Goal: Information Seeking & Learning: Learn about a topic

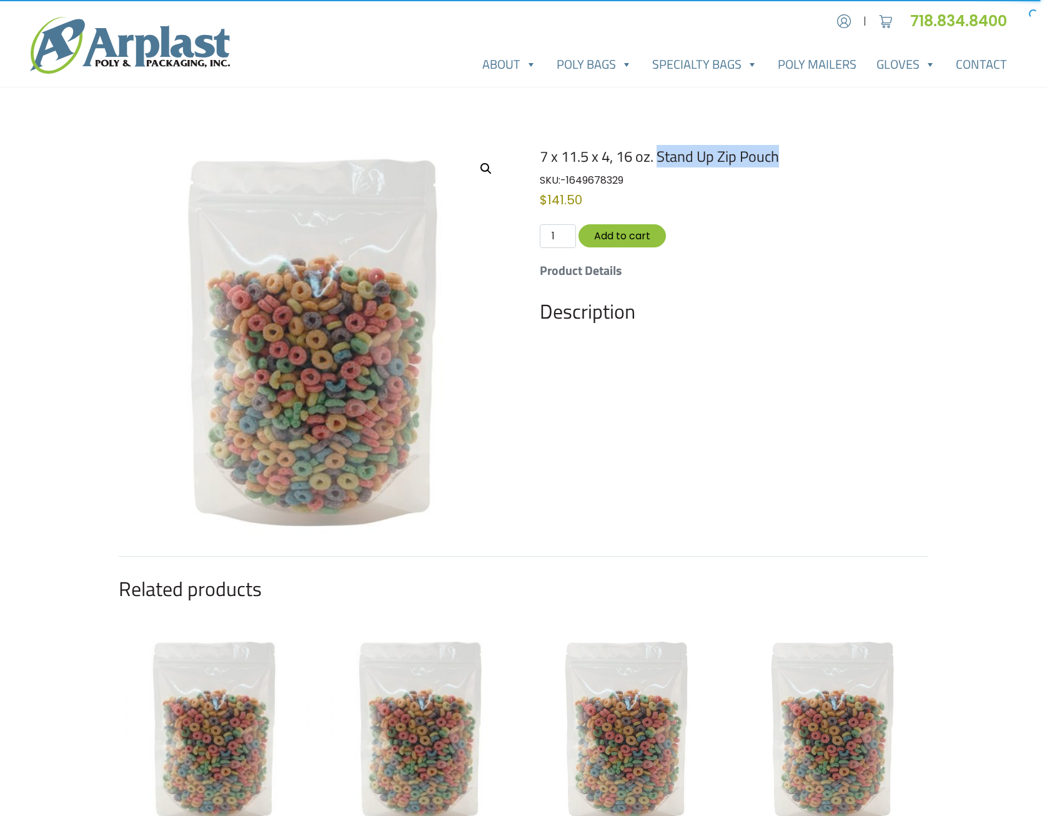
drag, startPoint x: 662, startPoint y: 159, endPoint x: 782, endPoint y: 159, distance: 120.0
click at [782, 159] on h1 "7 x 11.5 x 4, 16 oz. Stand Up Zip Pouch" at bounding box center [734, 156] width 389 height 18
copy h1 "Stand Up Zip Pouch"
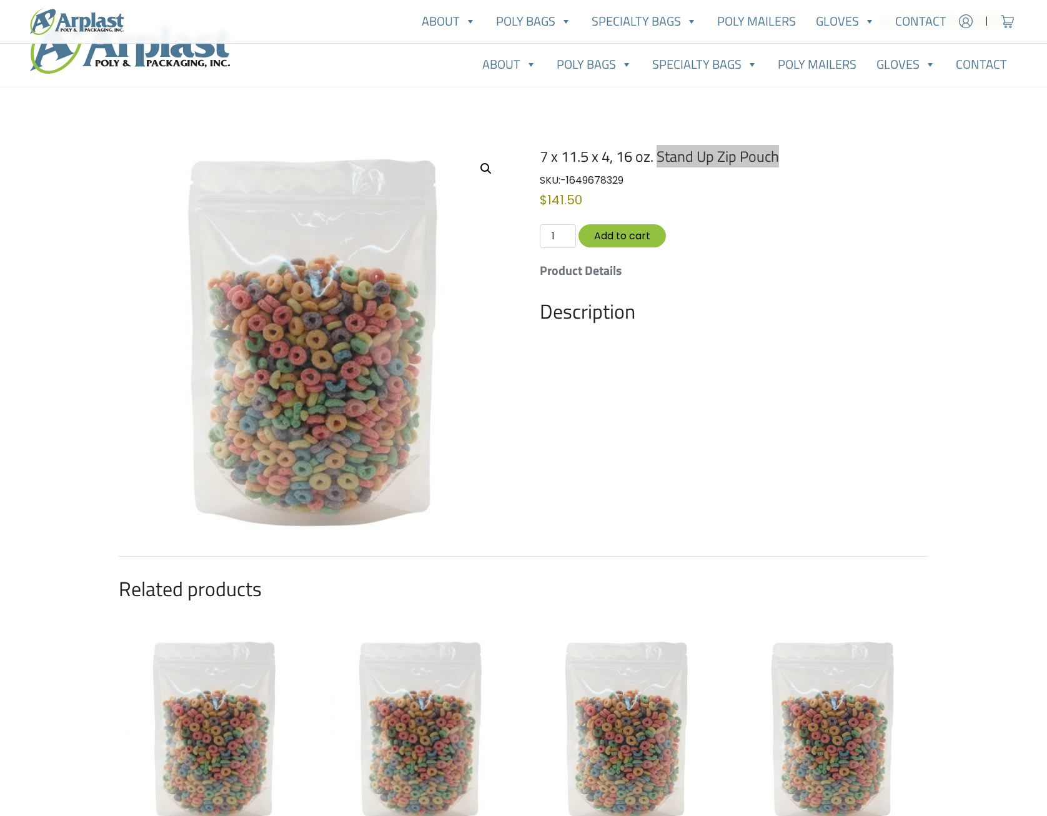
scroll to position [404, 0]
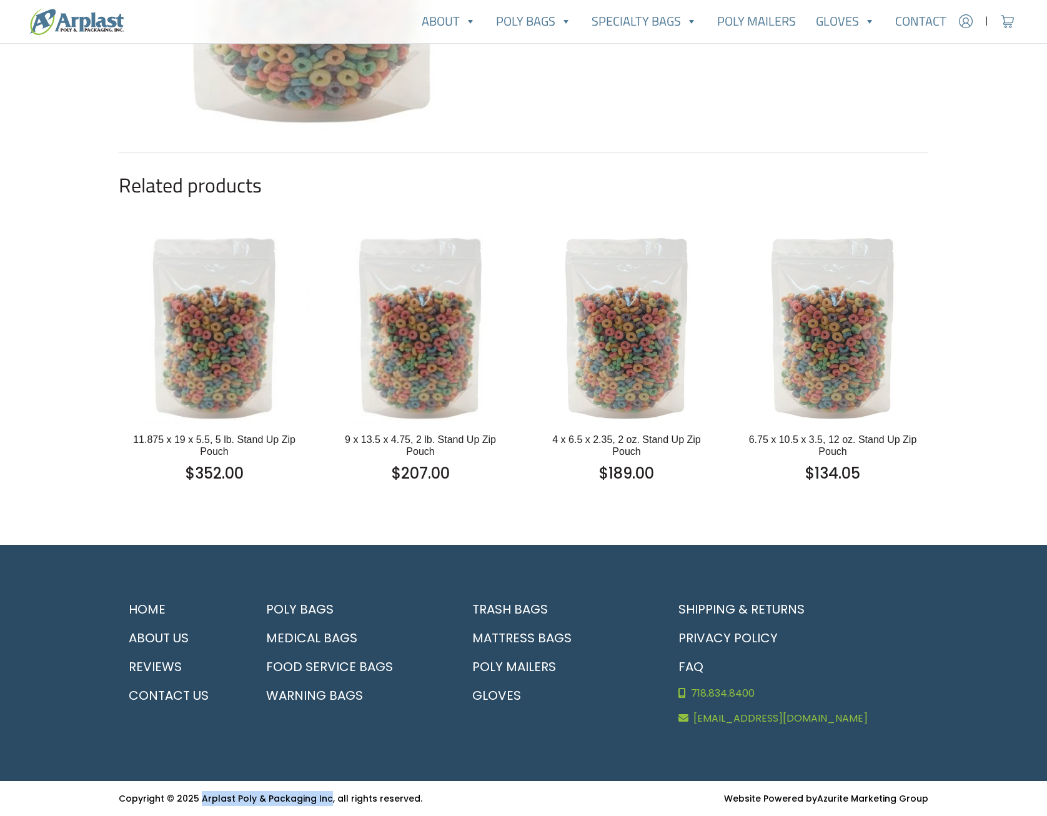
drag, startPoint x: 198, startPoint y: 799, endPoint x: 321, endPoint y: 796, distance: 123.1
click at [321, 796] on small "Copyright © 2025 Arplast Poly & Packaging Inc, all rights reserved." at bounding box center [271, 798] width 304 height 12
copy small "Arplast Poly & Packaging Inc"
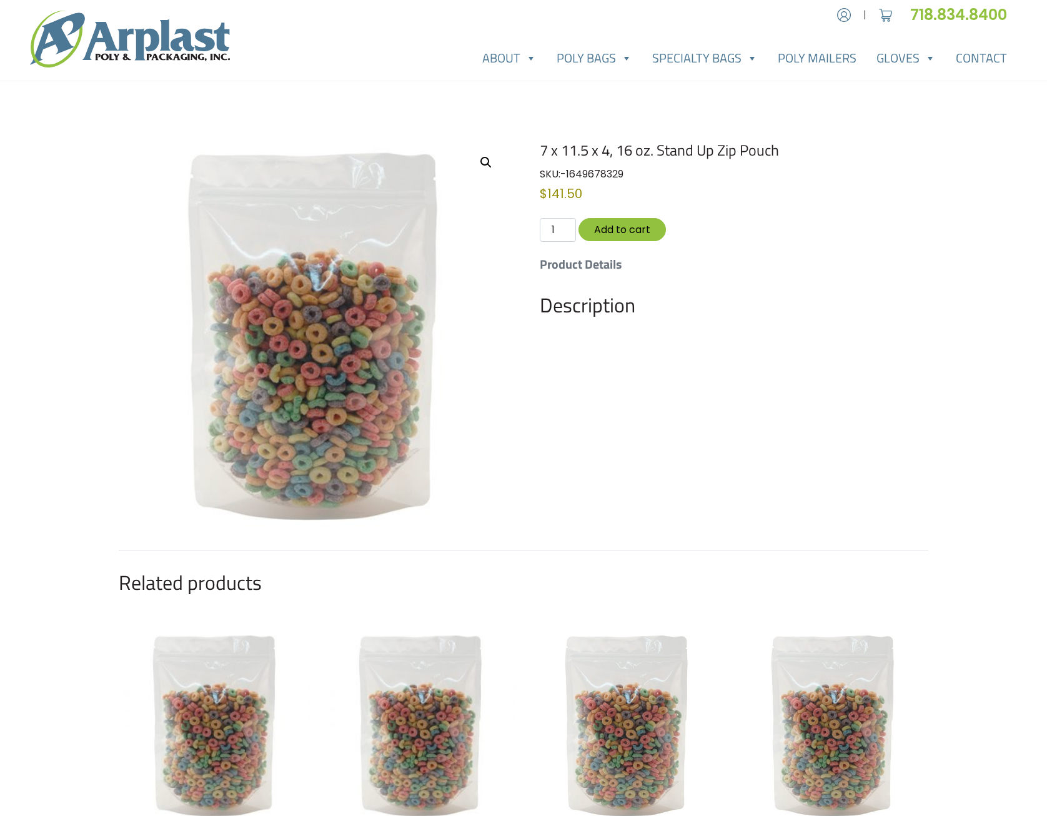
scroll to position [0, 0]
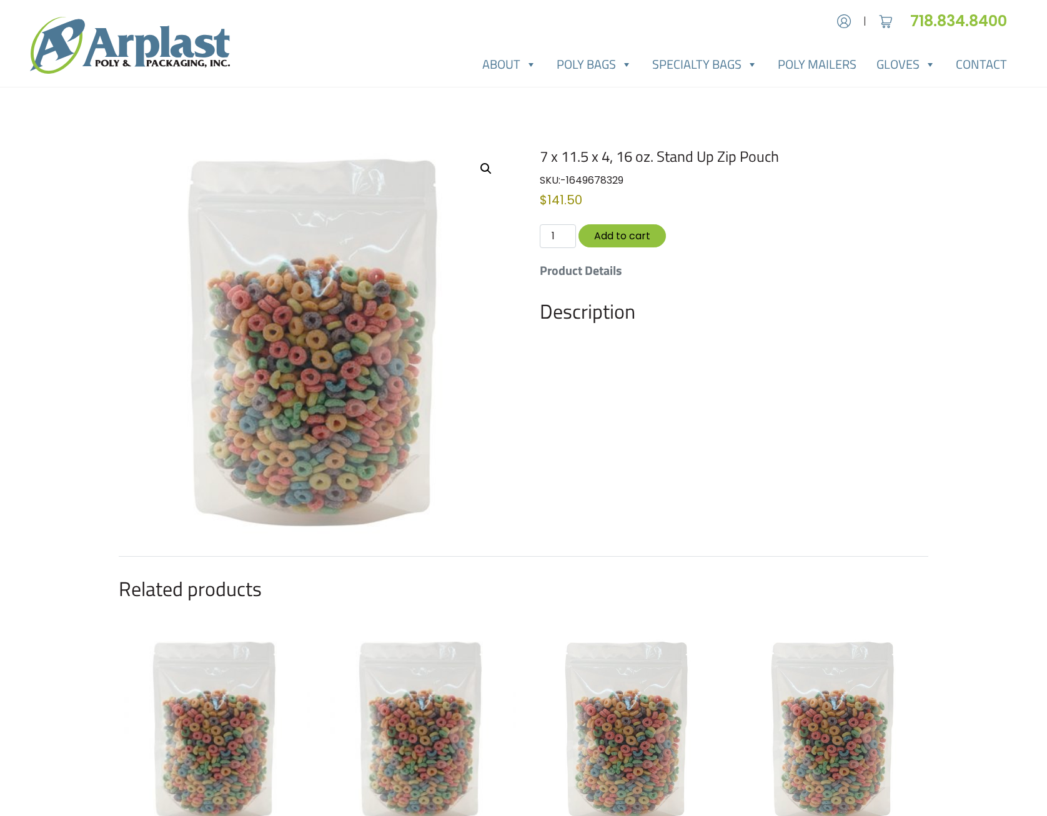
click at [594, 319] on h2 "Description" at bounding box center [734, 311] width 389 height 24
click at [601, 274] on h5 "Product Details" at bounding box center [734, 270] width 389 height 15
click at [571, 271] on h5 "Product Details" at bounding box center [734, 270] width 389 height 15
click at [579, 307] on h2 "Description" at bounding box center [734, 311] width 389 height 24
drag, startPoint x: 547, startPoint y: 200, endPoint x: 596, endPoint y: 200, distance: 48.7
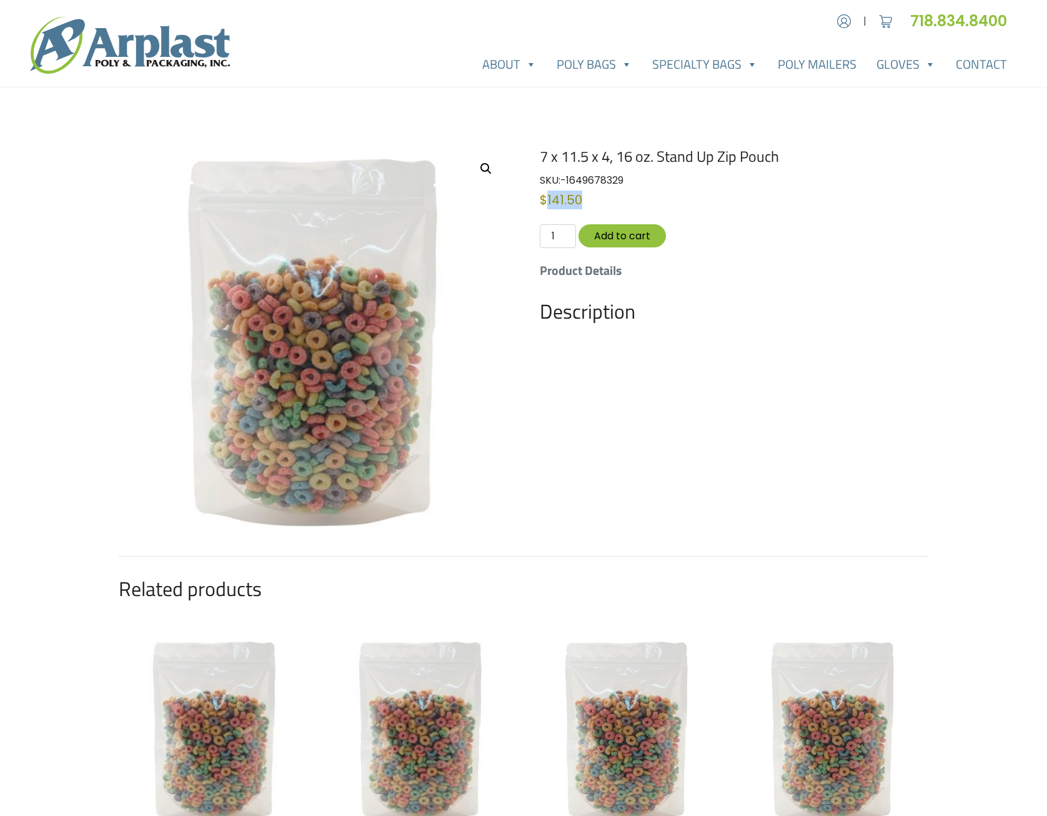
click at [596, 200] on p "$ 141.50" at bounding box center [734, 200] width 389 height 19
copy bdi "141.50"
click at [584, 321] on h2 "Description" at bounding box center [734, 311] width 389 height 24
drag, startPoint x: 587, startPoint y: 197, endPoint x: 547, endPoint y: 199, distance: 40.0
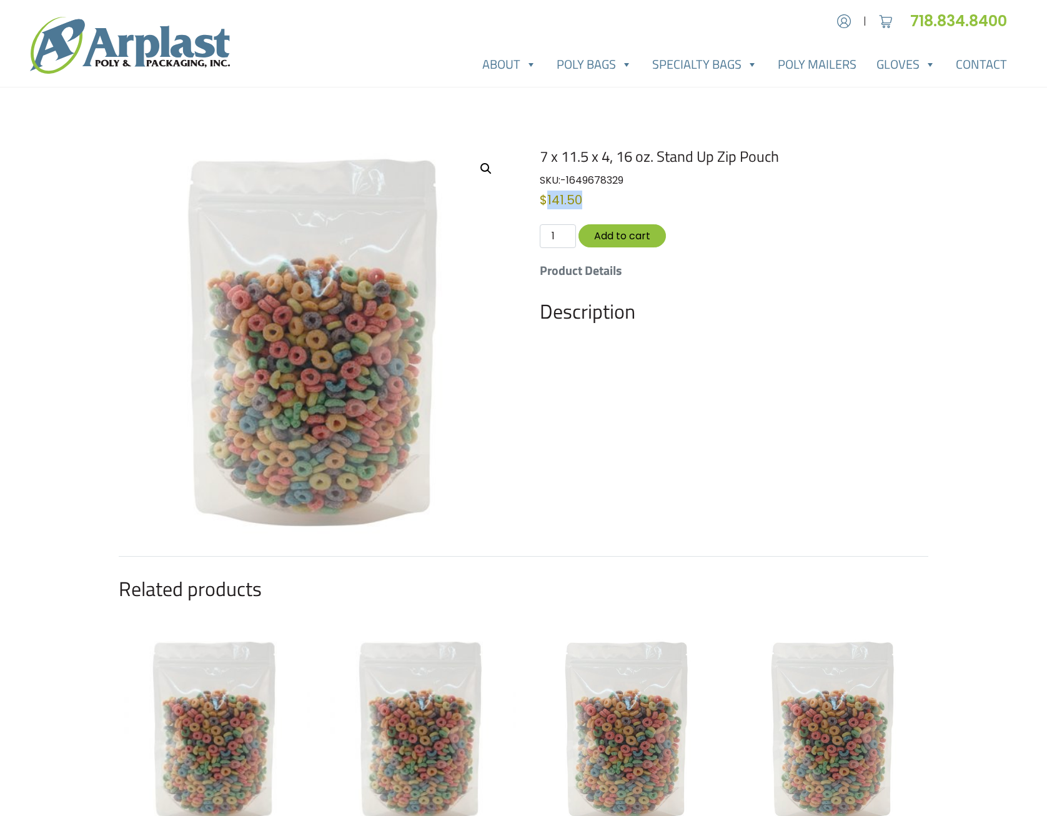
click at [547, 199] on p "$ 141.50" at bounding box center [734, 200] width 389 height 19
copy bdi "141.50"
